Goal: Task Accomplishment & Management: Manage account settings

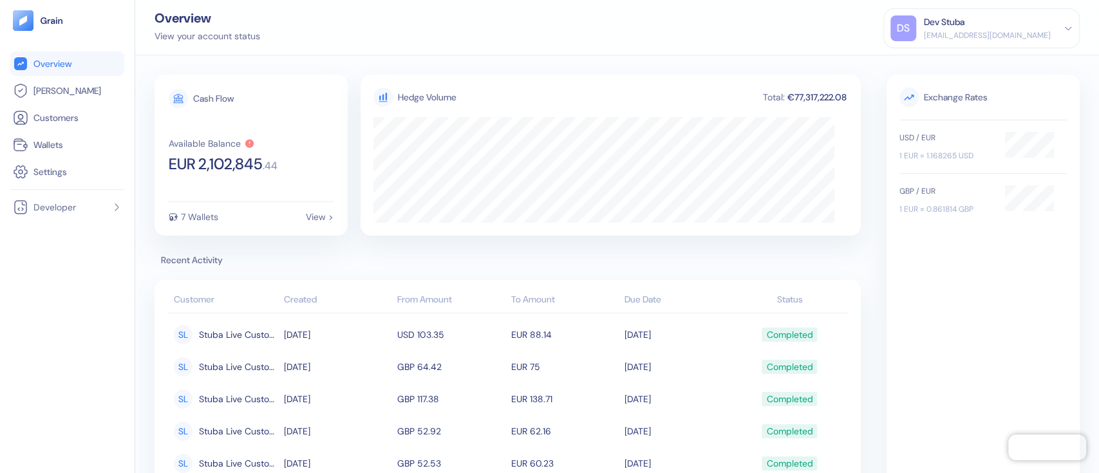
click at [916, 26] on div "DS" at bounding box center [903, 28] width 26 height 26
click at [934, 62] on div "Sign Out" at bounding box center [924, 64] width 35 height 14
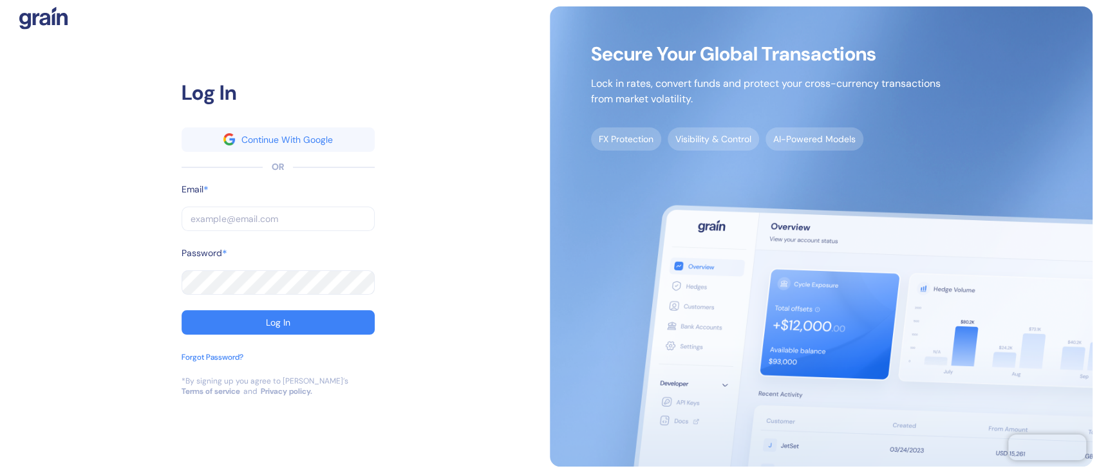
click at [217, 213] on input "text" at bounding box center [278, 219] width 193 height 24
type input "1"
type input "12"
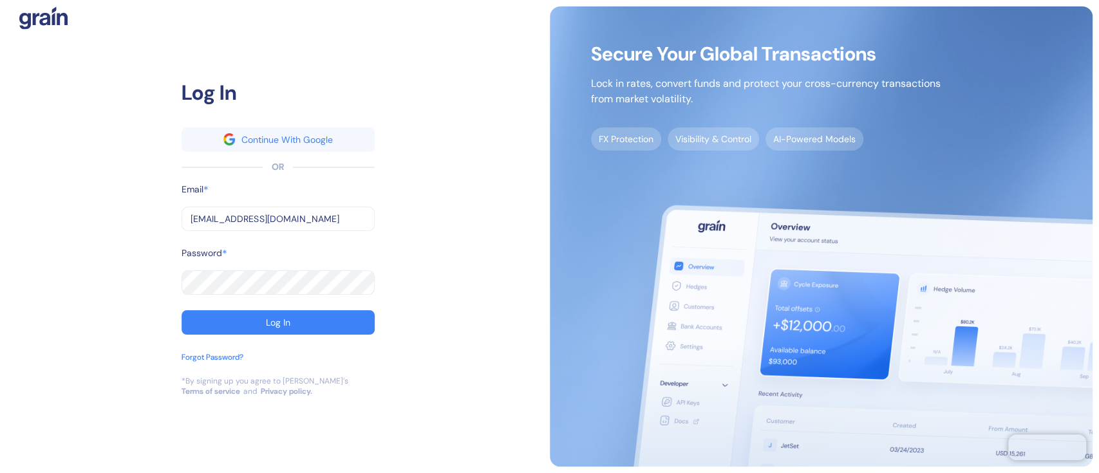
type input "[EMAIL_ADDRESS][DOMAIN_NAME]"
